Goal: Check status: Check status

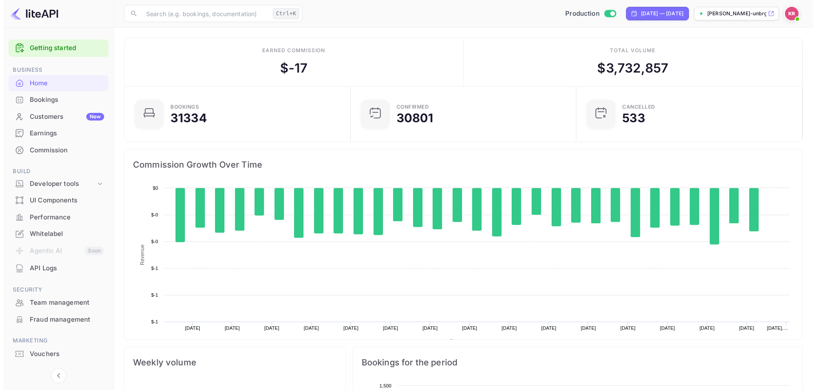
scroll to position [132, 214]
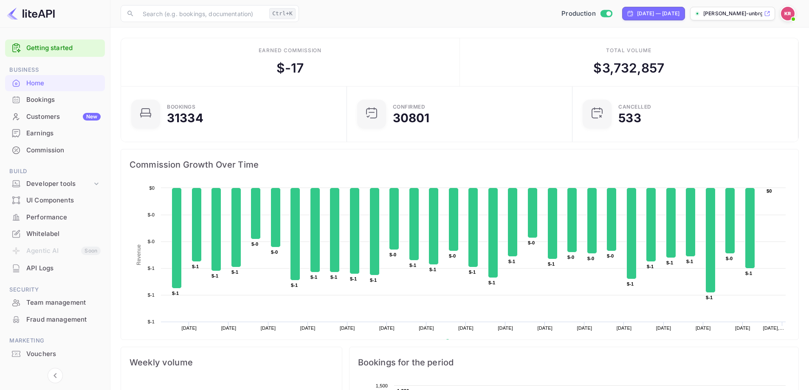
click at [44, 106] on div "Bookings" at bounding box center [55, 100] width 100 height 17
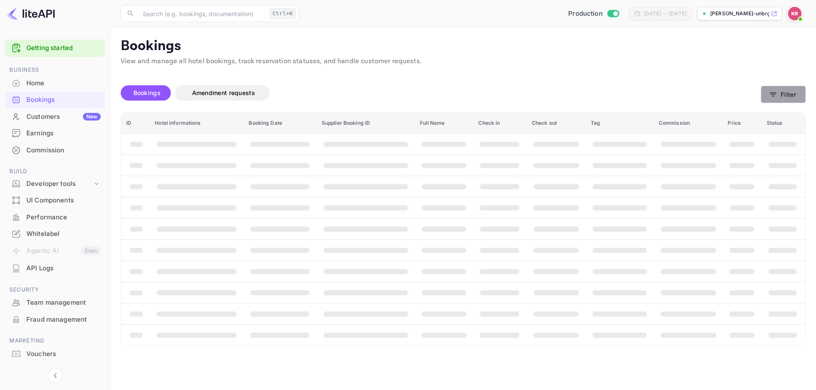
click at [777, 93] on button "Filter" at bounding box center [782, 94] width 45 height 17
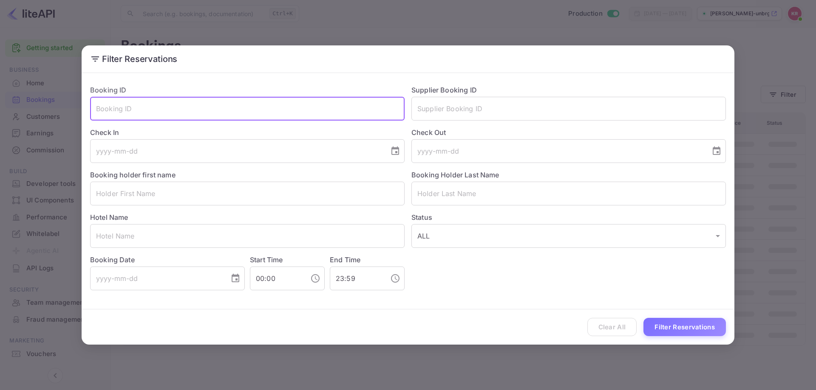
click at [291, 102] on input "text" at bounding box center [247, 109] width 314 height 24
paste input "gP2op-N4i"
type input "gP2op-N4i"
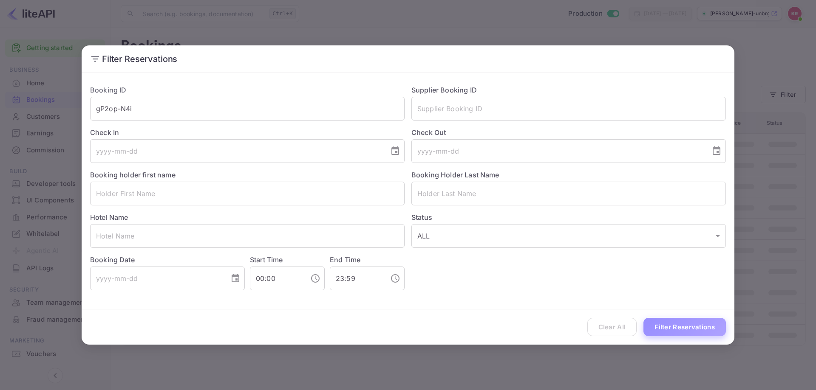
click at [663, 328] on button "Filter Reservations" at bounding box center [684, 327] width 82 height 18
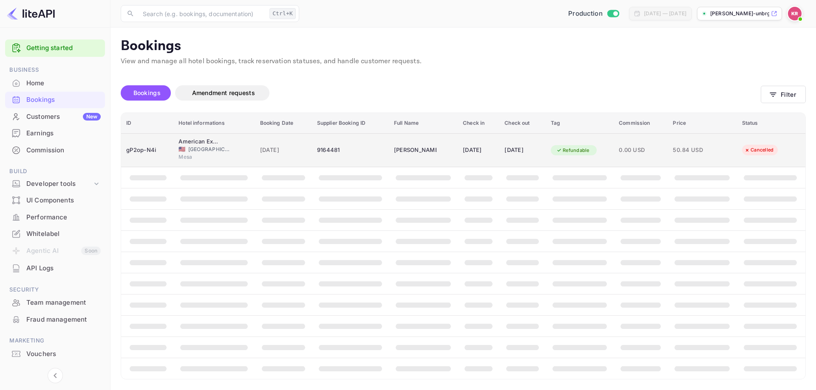
click at [662, 148] on span "0.00 USD" at bounding box center [641, 150] width 44 height 9
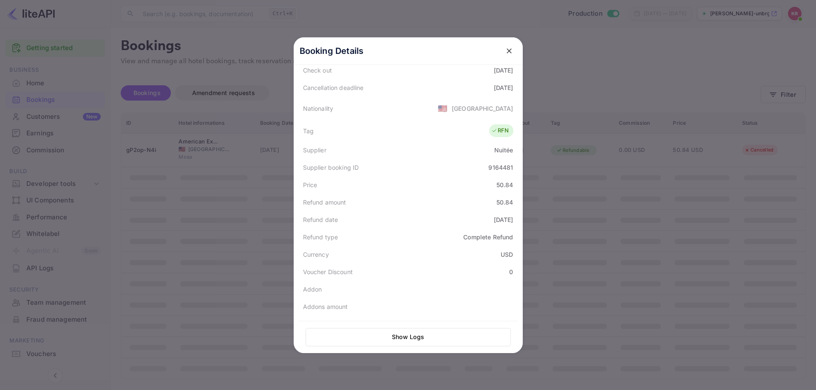
scroll to position [192, 0]
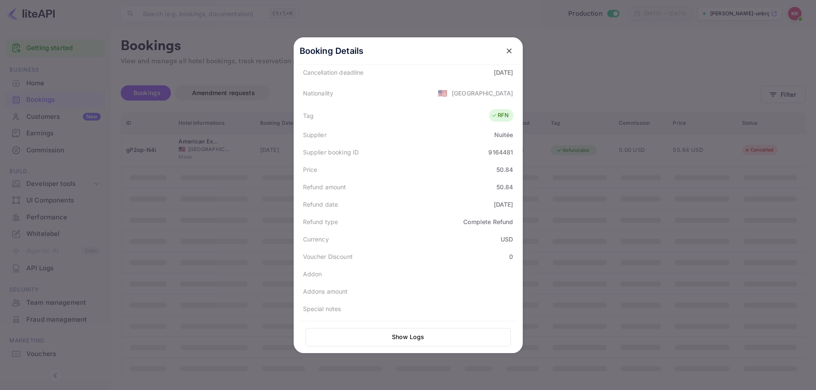
click at [612, 238] on div at bounding box center [408, 195] width 816 height 390
